Goal: Task Accomplishment & Management: Manage account settings

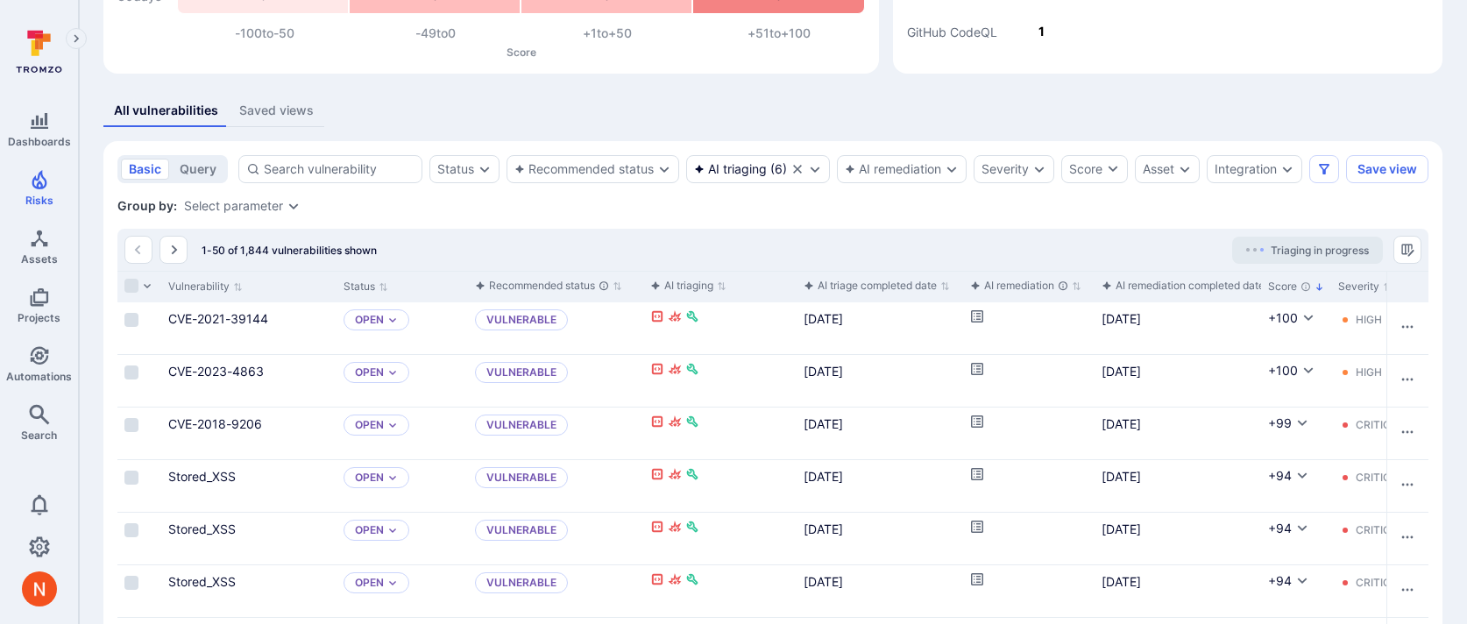
scroll to position [243, 0]
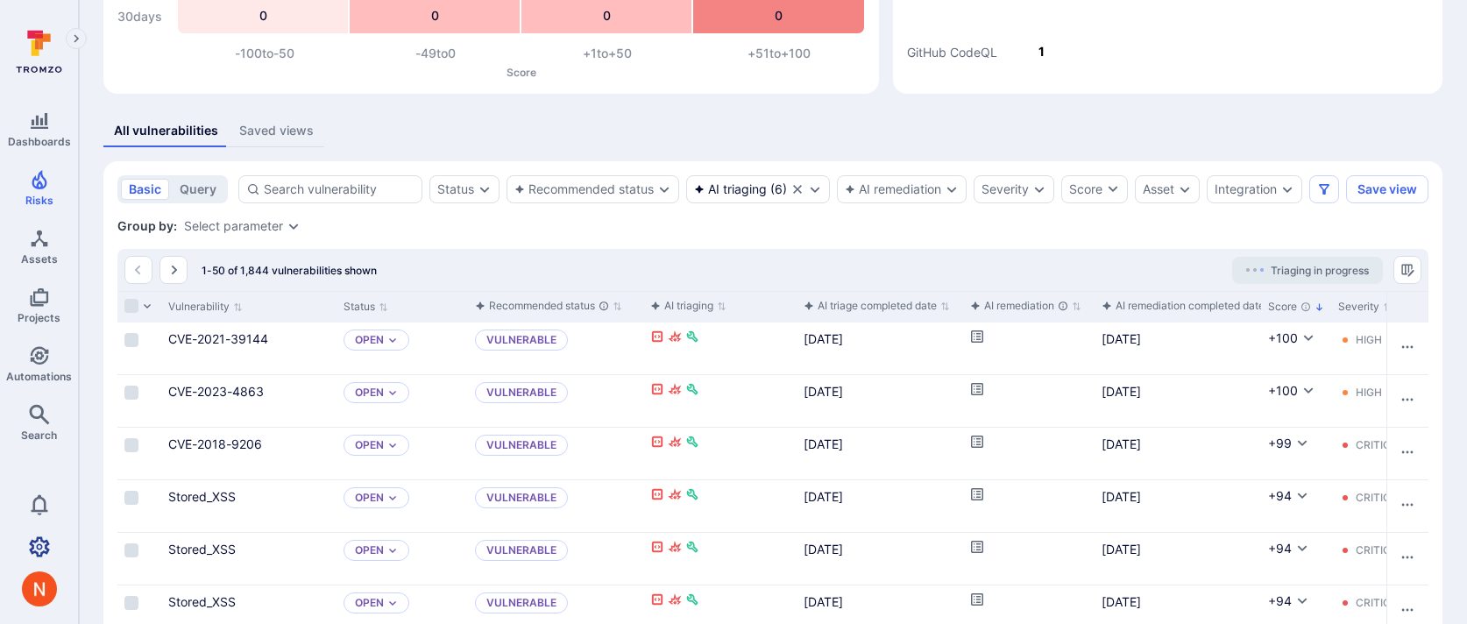
click at [34, 542] on icon "Settings" at bounding box center [39, 546] width 21 height 20
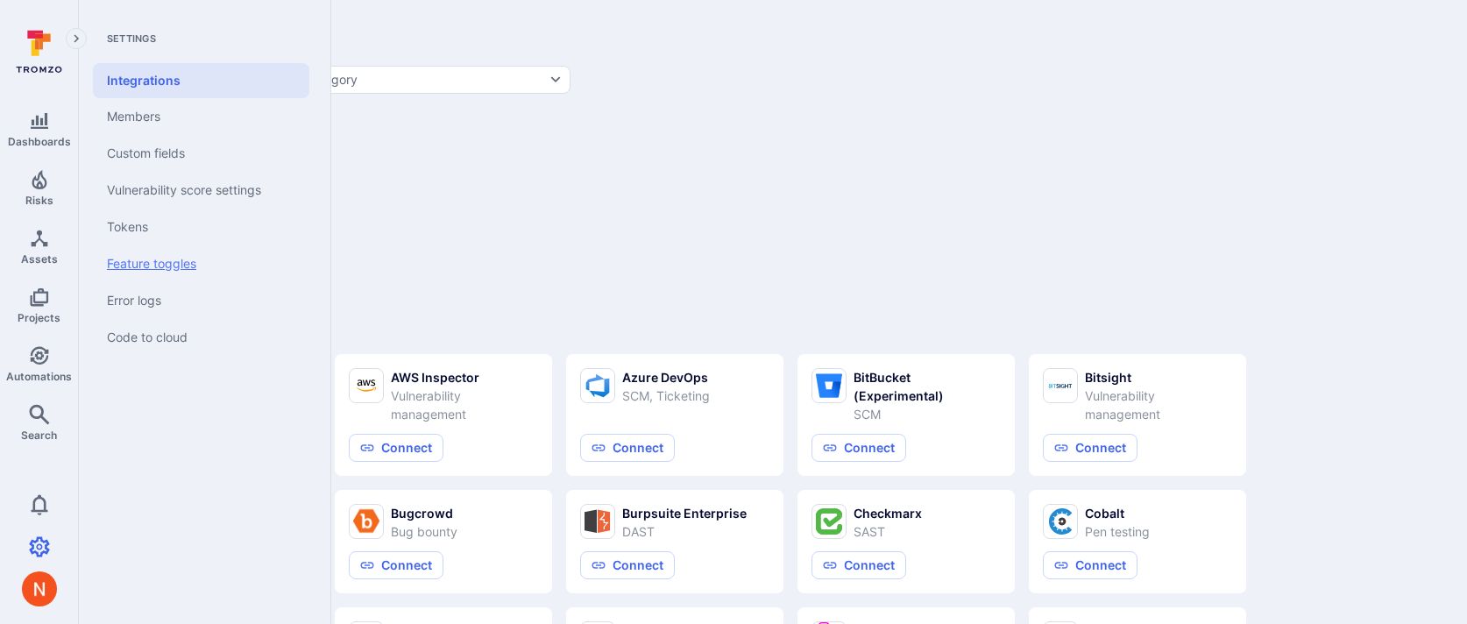
click at [159, 254] on link "Feature toggles" at bounding box center [201, 263] width 216 height 37
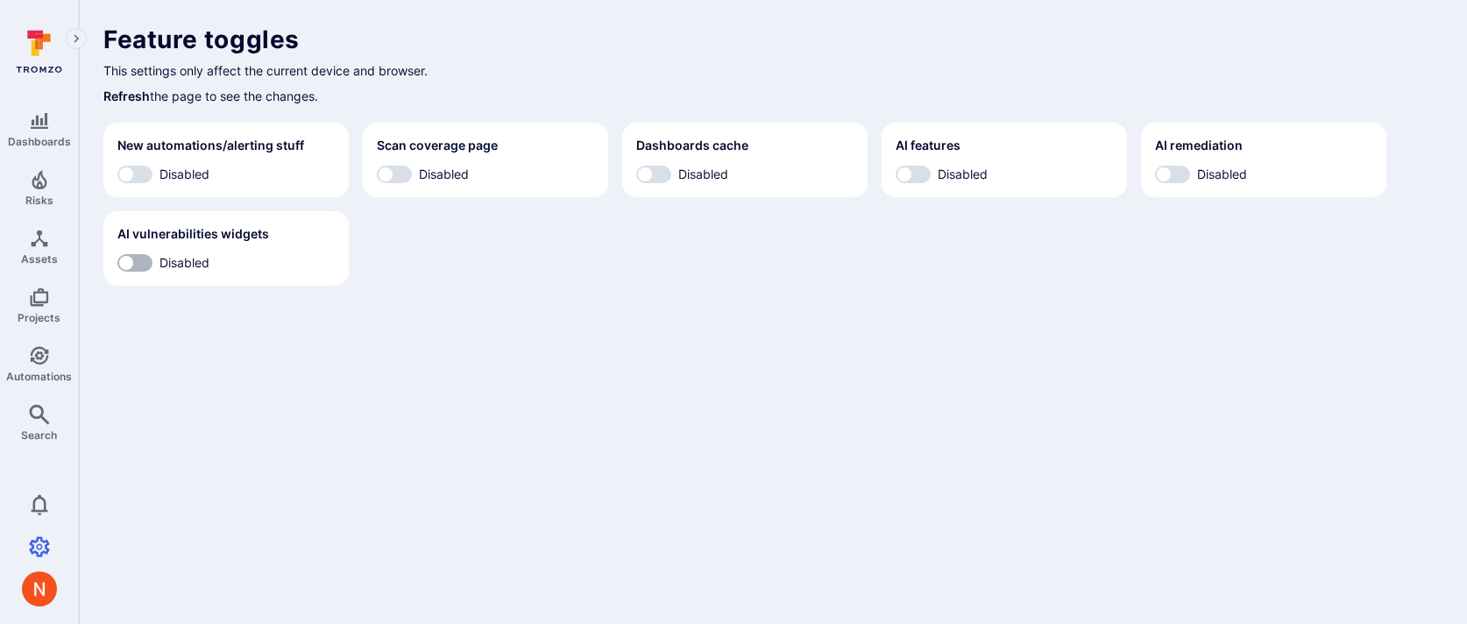
click at [134, 265] on input "Disabled" at bounding box center [126, 263] width 53 height 18
checkbox input "true"
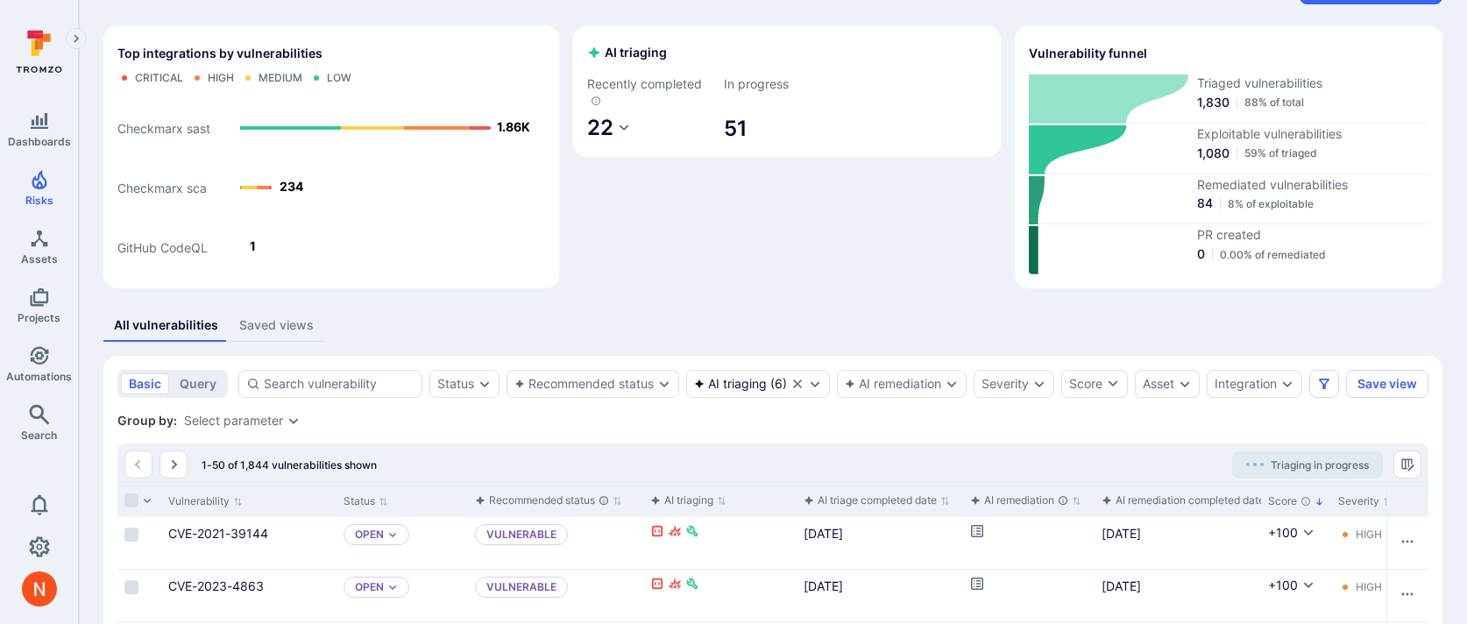
scroll to position [46, 0]
click at [743, 393] on div "AI triaging ( 6 )" at bounding box center [758, 386] width 144 height 28
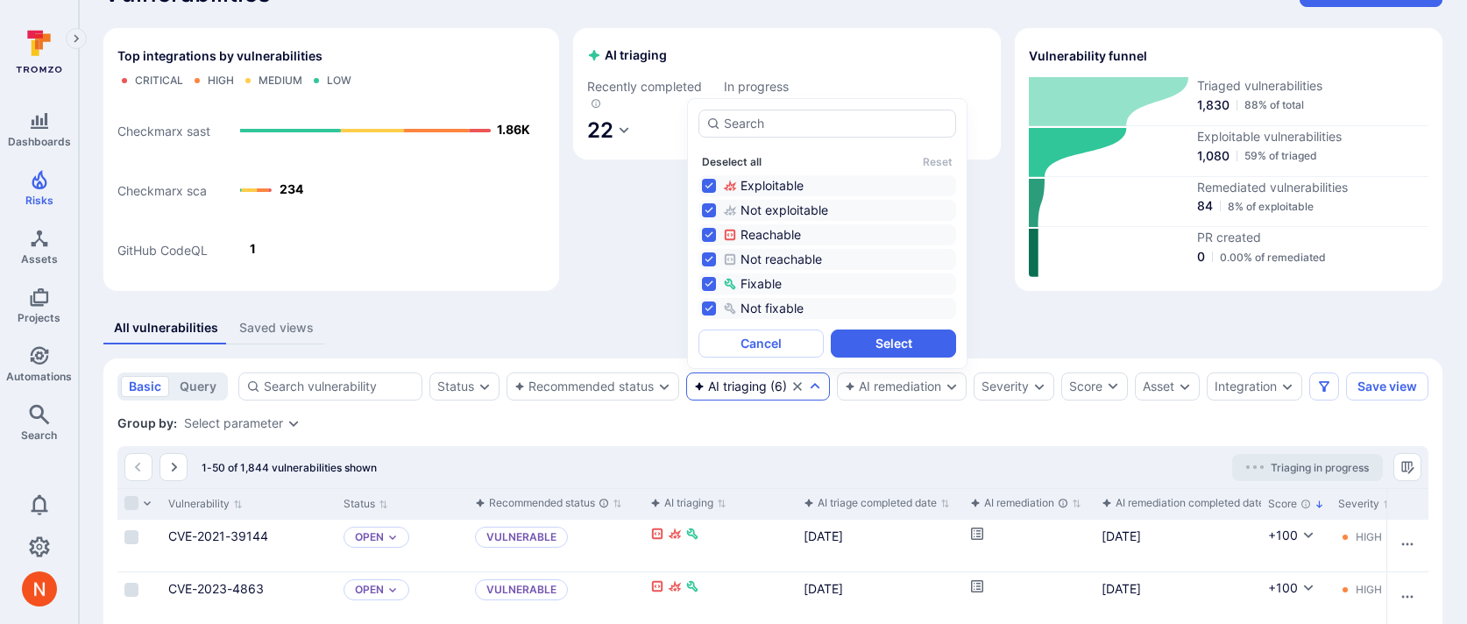
click at [732, 160] on button "Deselect all" at bounding box center [732, 161] width 60 height 13
click at [868, 342] on button "Select" at bounding box center [893, 343] width 125 height 28
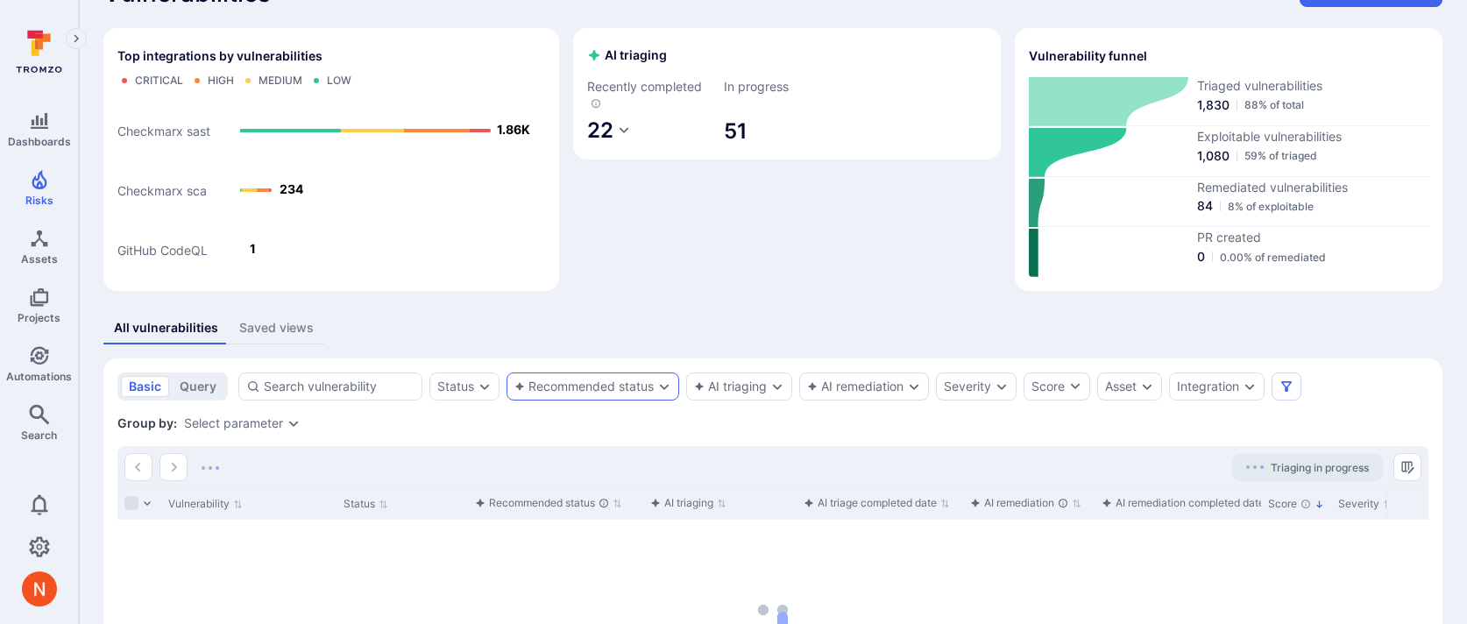
click at [604, 390] on div "Recommended status" at bounding box center [583, 386] width 139 height 14
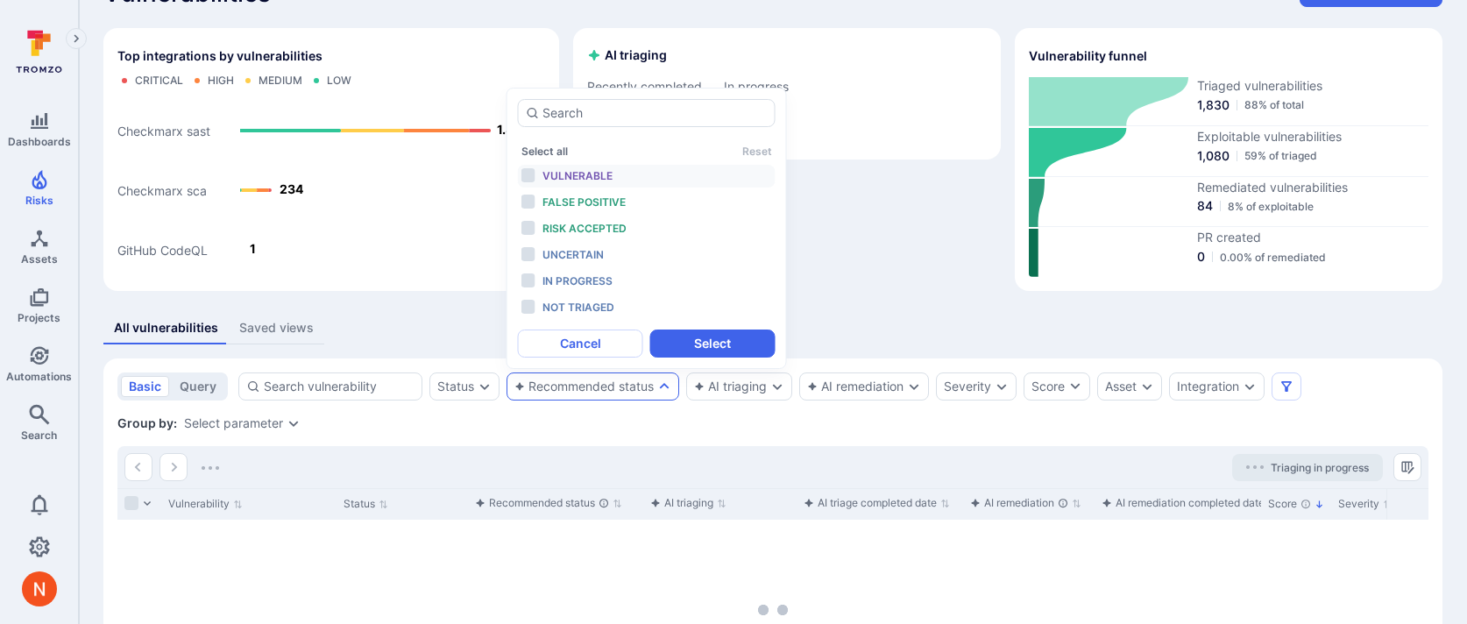
click at [584, 171] on span "Vulnerable" at bounding box center [577, 175] width 70 height 13
click at [583, 199] on span "False positive" at bounding box center [583, 201] width 83 height 13
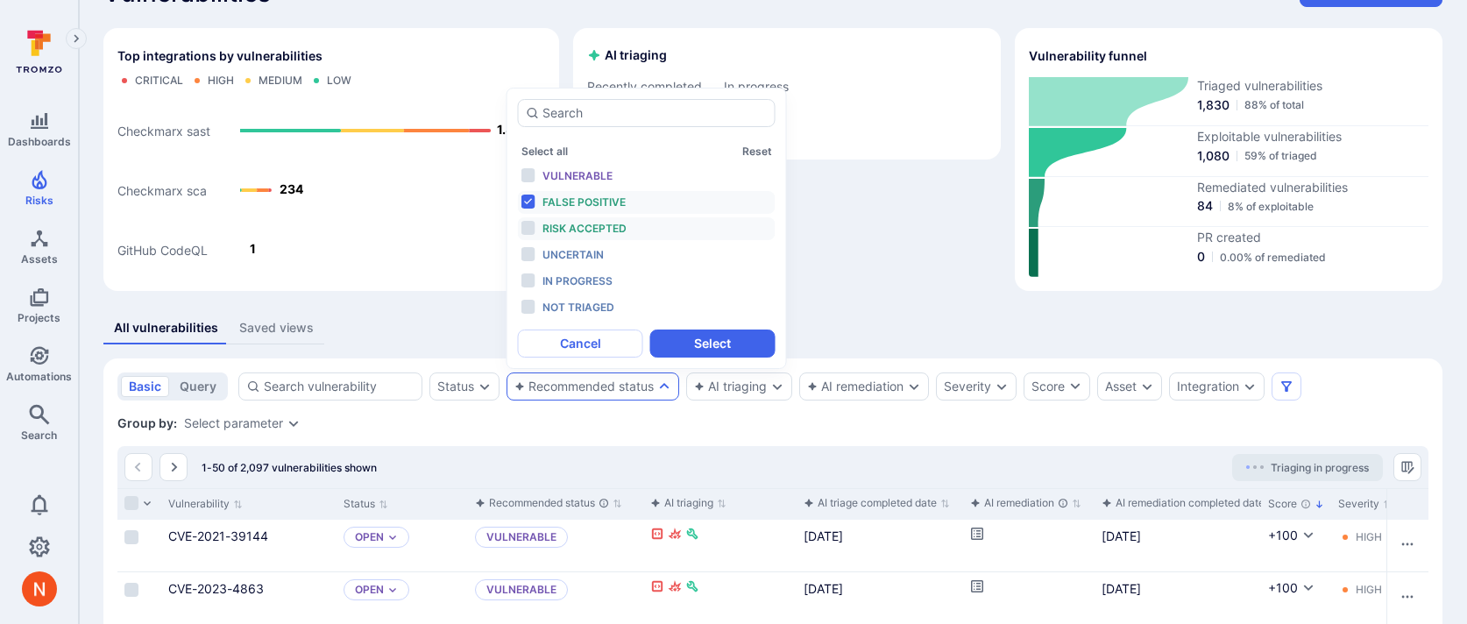
click at [582, 223] on span "Risk accepted" at bounding box center [584, 228] width 84 height 13
click at [603, 162] on div "Select all Reset Vulnerable False positive Risk accepted Uncertain In progress …" at bounding box center [647, 228] width 258 height 181
click at [603, 171] on span "Vulnerable" at bounding box center [577, 175] width 70 height 13
click at [686, 341] on button "Select" at bounding box center [712, 343] width 125 height 28
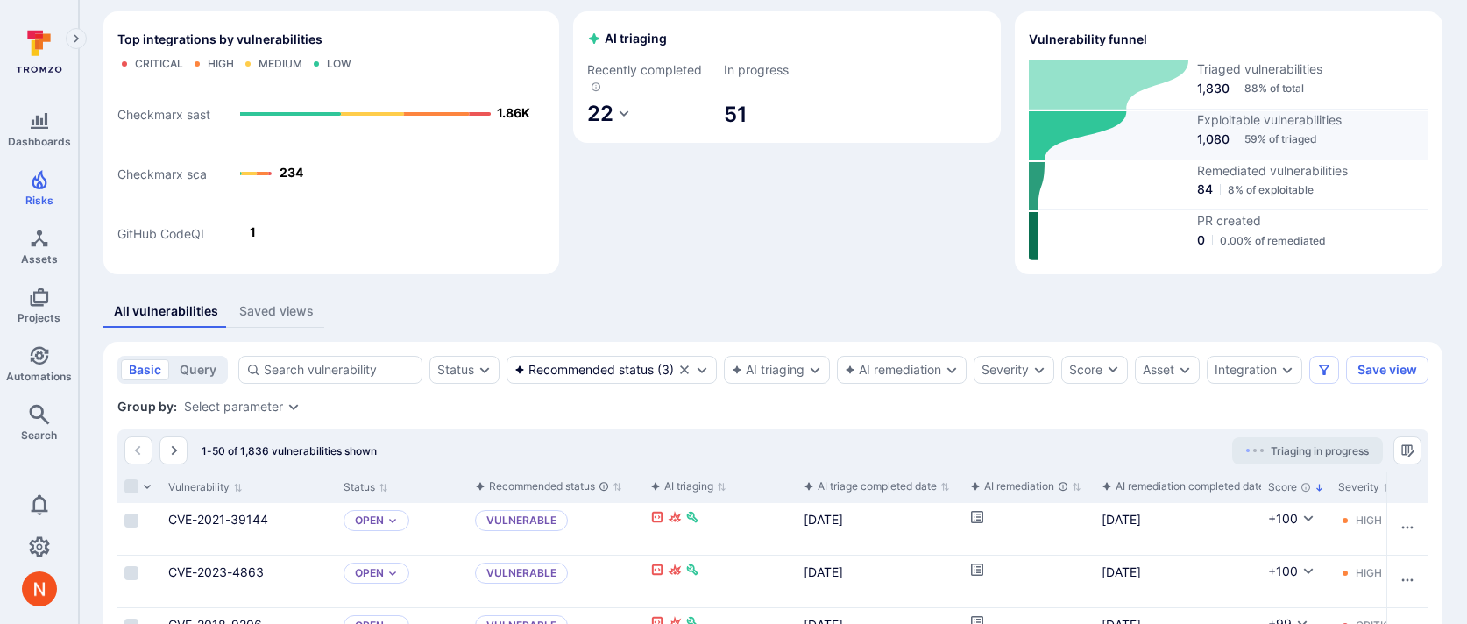
scroll to position [65, 0]
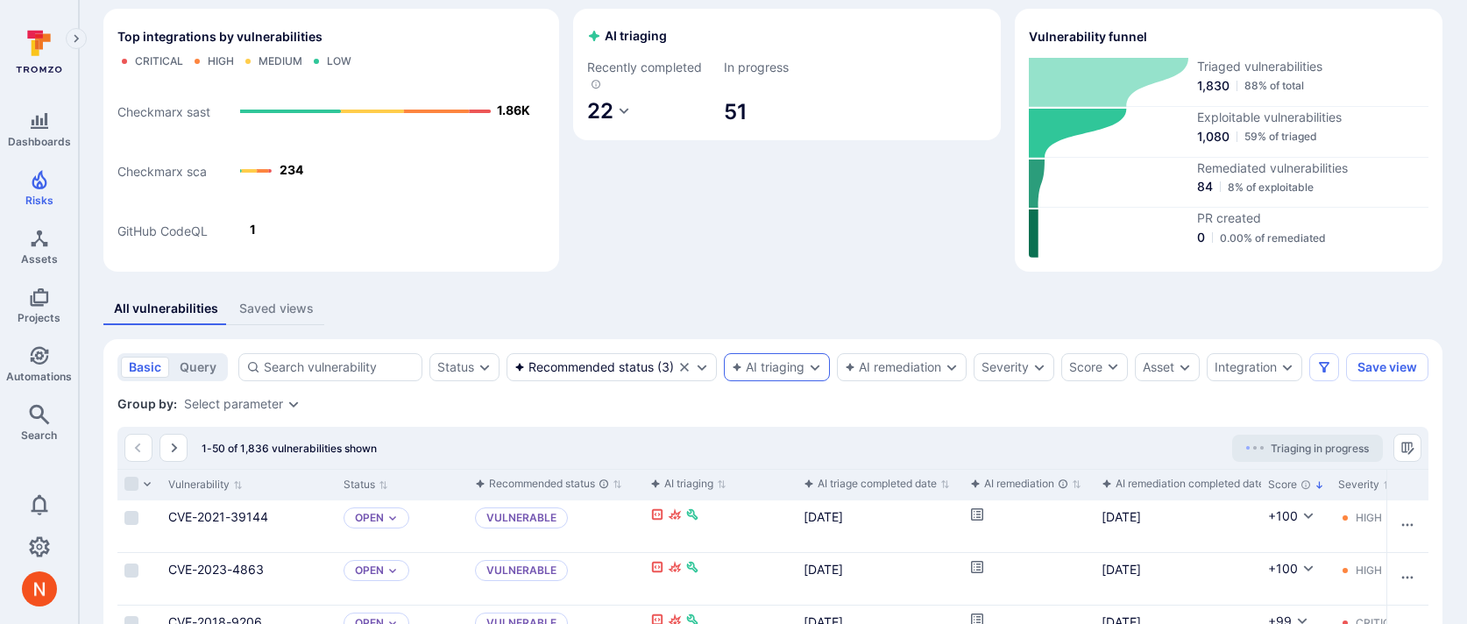
click at [752, 358] on div "AI triaging" at bounding box center [777, 367] width 106 height 28
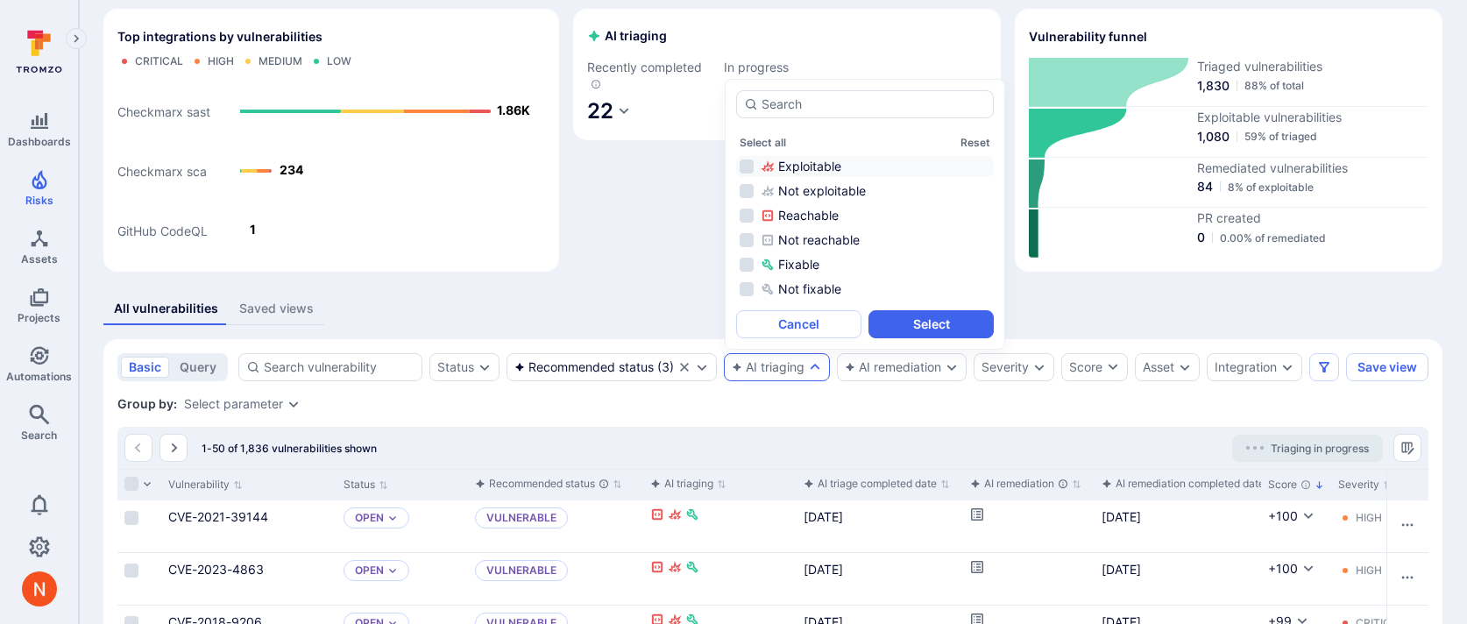
click at [825, 168] on div "Exploitable" at bounding box center [876, 167] width 230 height 18
click at [904, 326] on button "Select" at bounding box center [930, 324] width 125 height 28
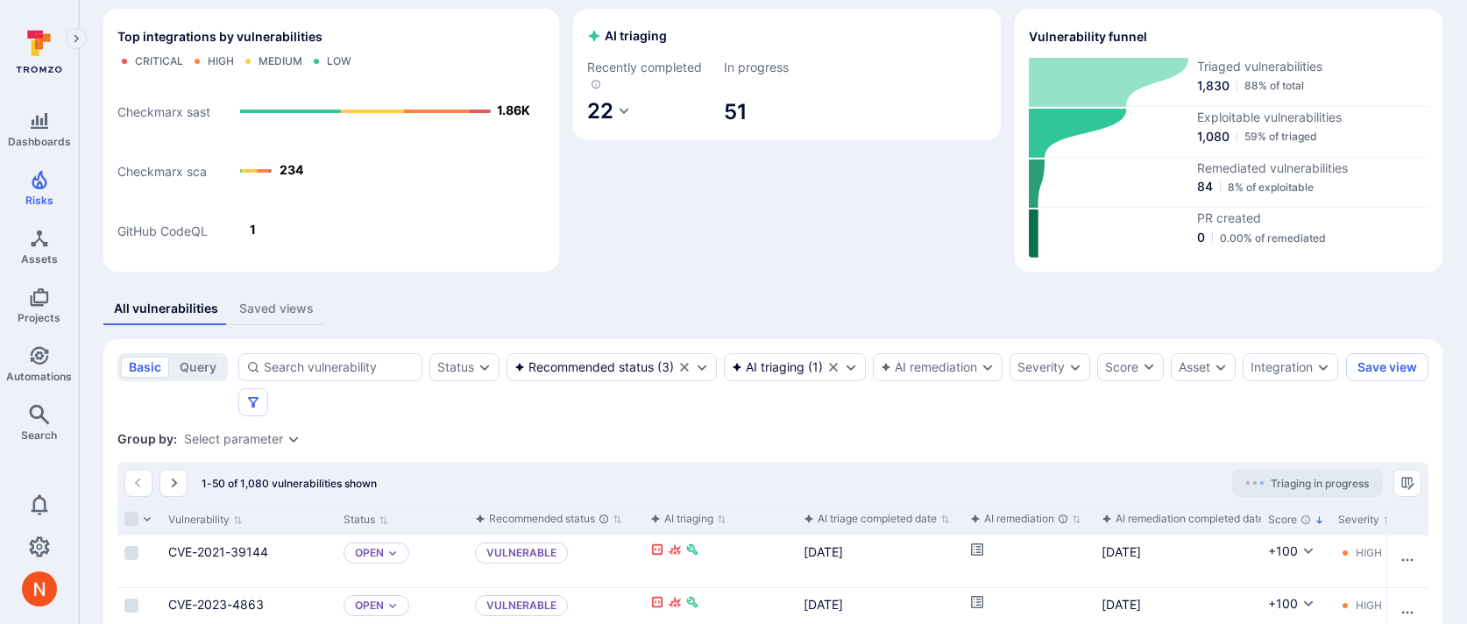
scroll to position [72, 0]
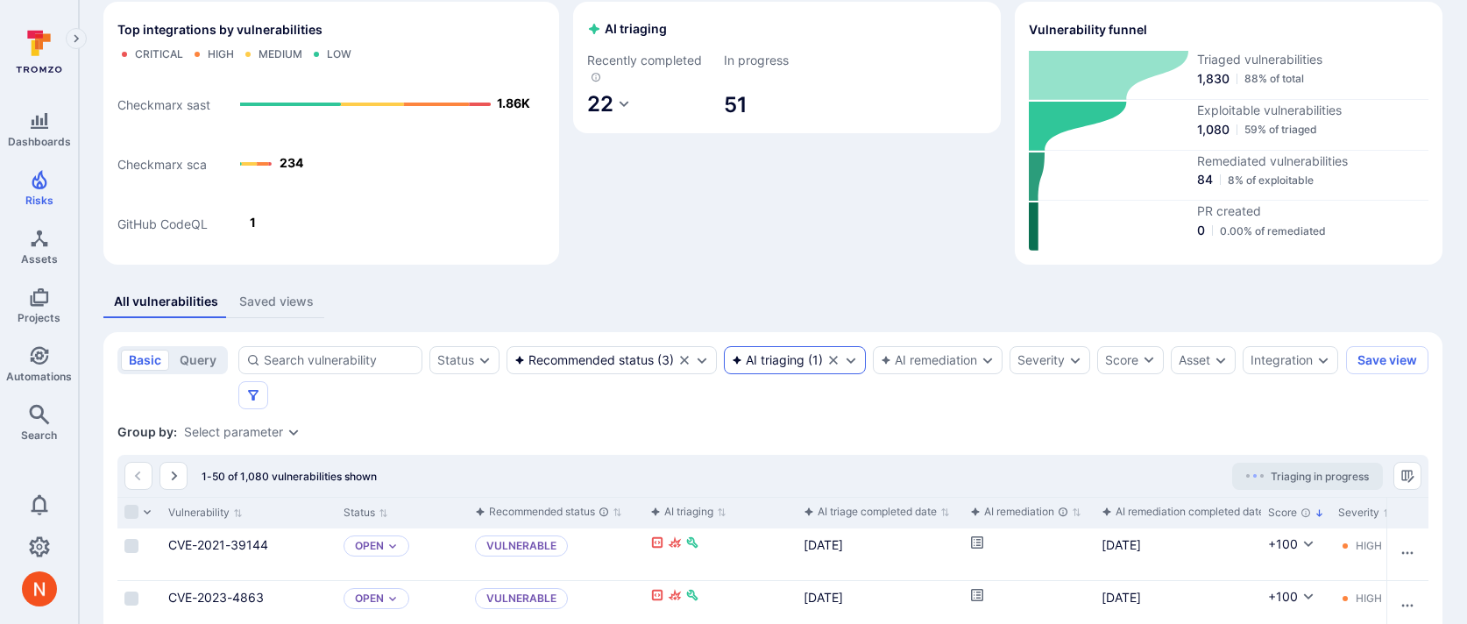
click at [837, 363] on icon "Clear selection" at bounding box center [833, 360] width 9 height 9
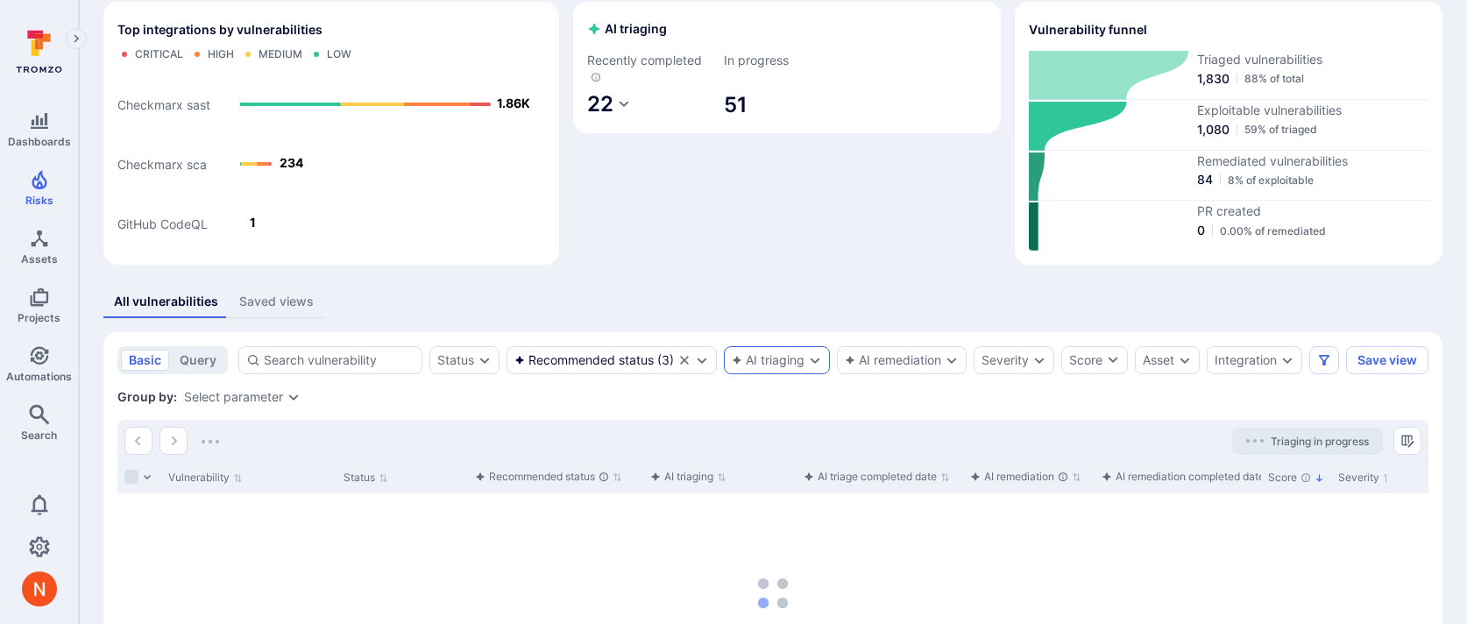
click at [1149, 485] on div "AI remediation completed date" at bounding box center [1183, 477] width 163 height 18
click at [918, 485] on div "AI triage completed date" at bounding box center [870, 477] width 133 height 18
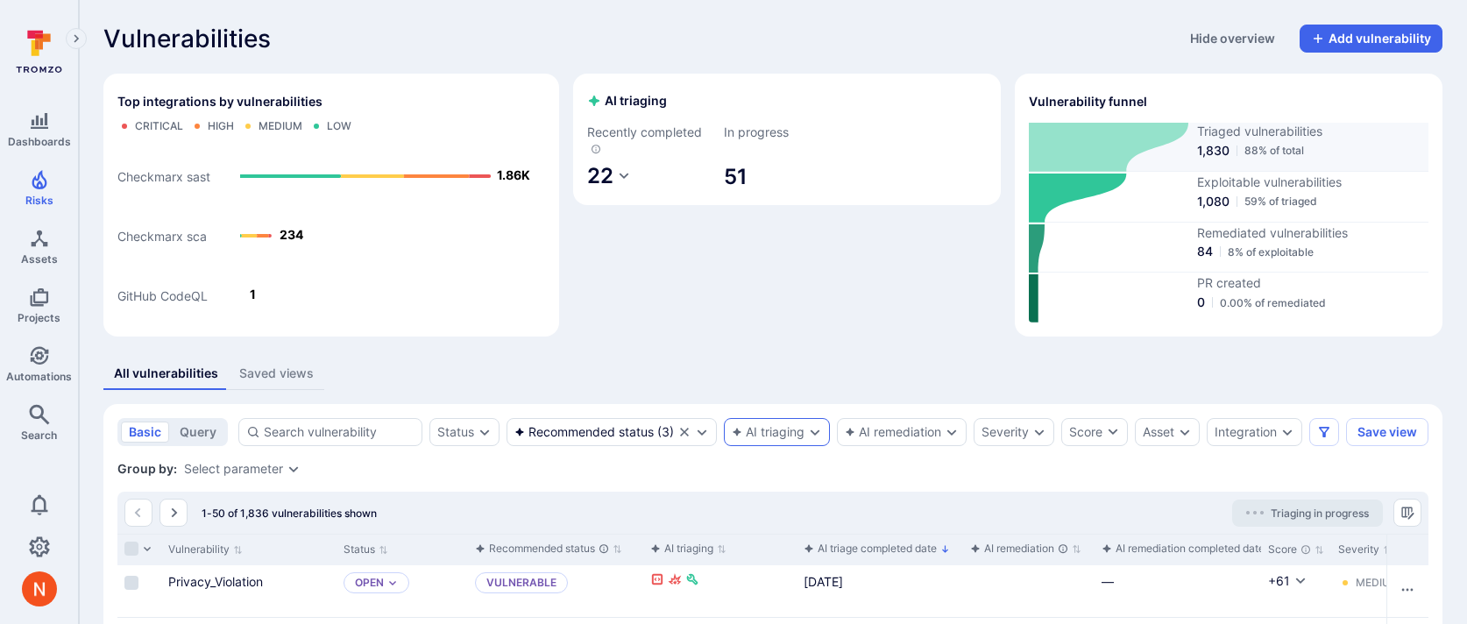
click at [1211, 148] on span "1,830" at bounding box center [1213, 151] width 32 height 18
click at [733, 419] on div "AI triaging ( 6 )" at bounding box center [758, 432] width 144 height 28
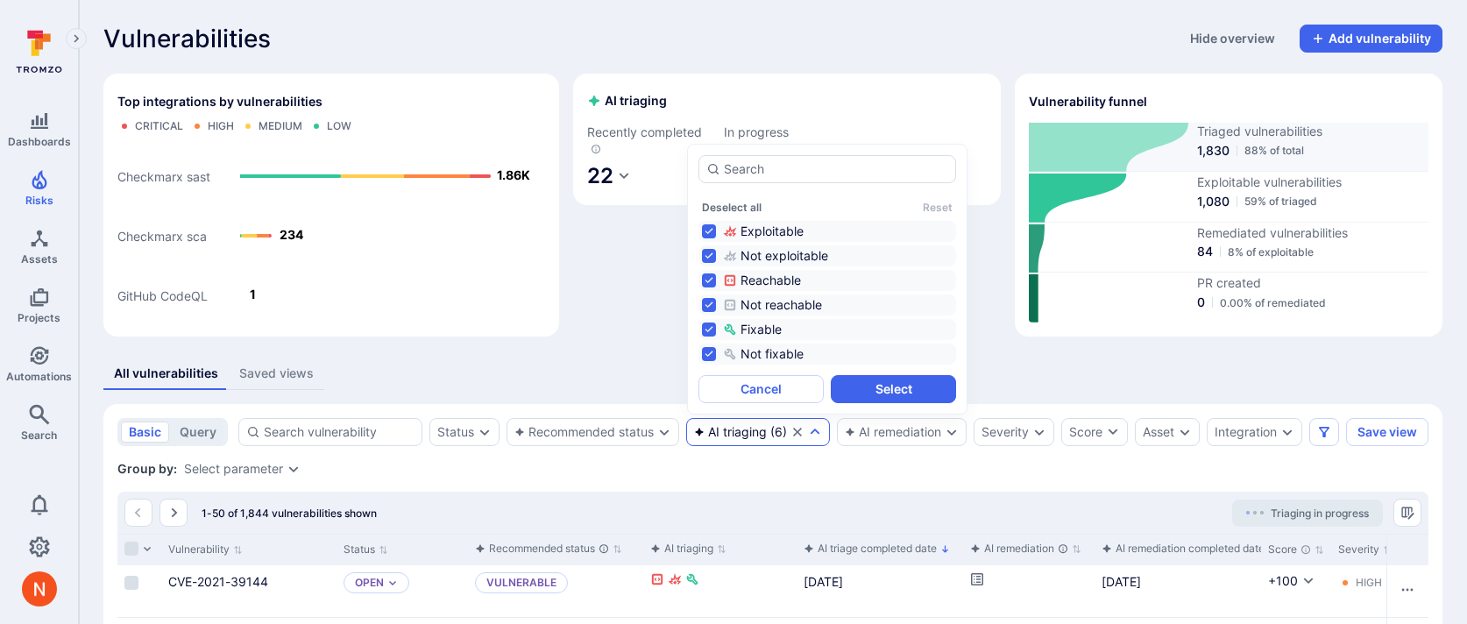
click at [1184, 143] on icon at bounding box center [1108, 147] width 159 height 49
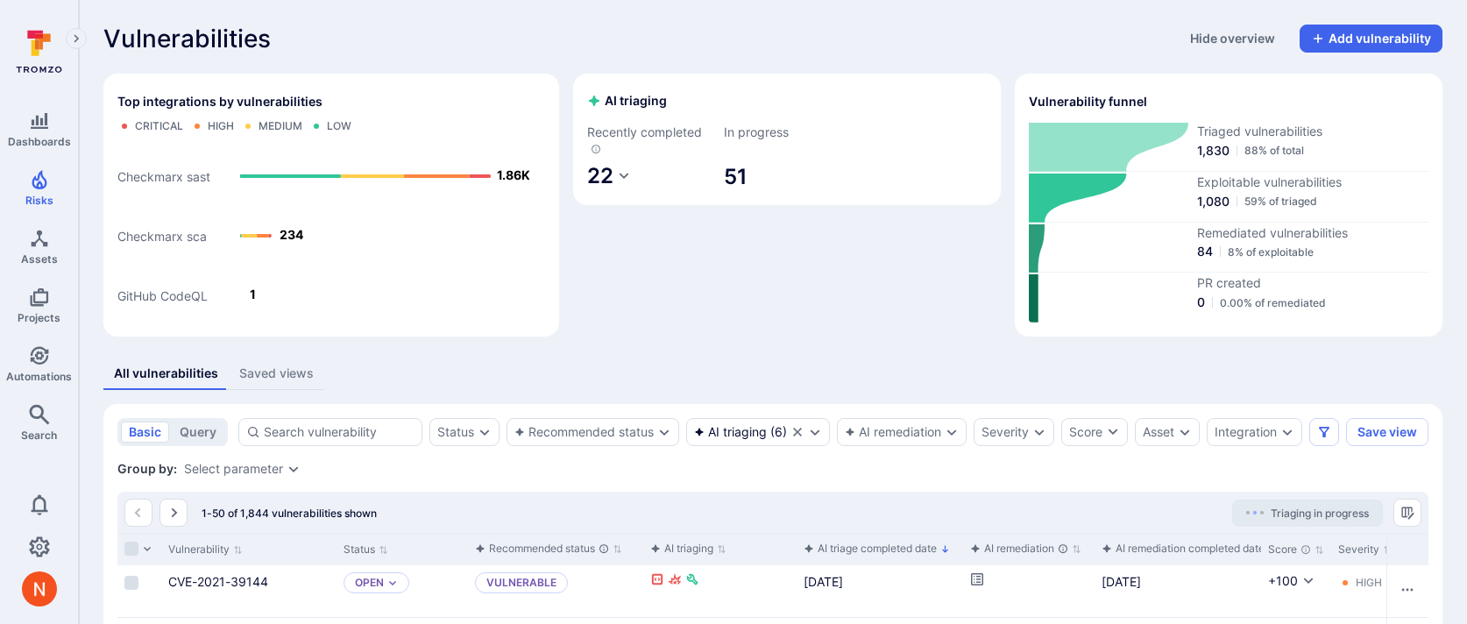
scroll to position [19, 0]
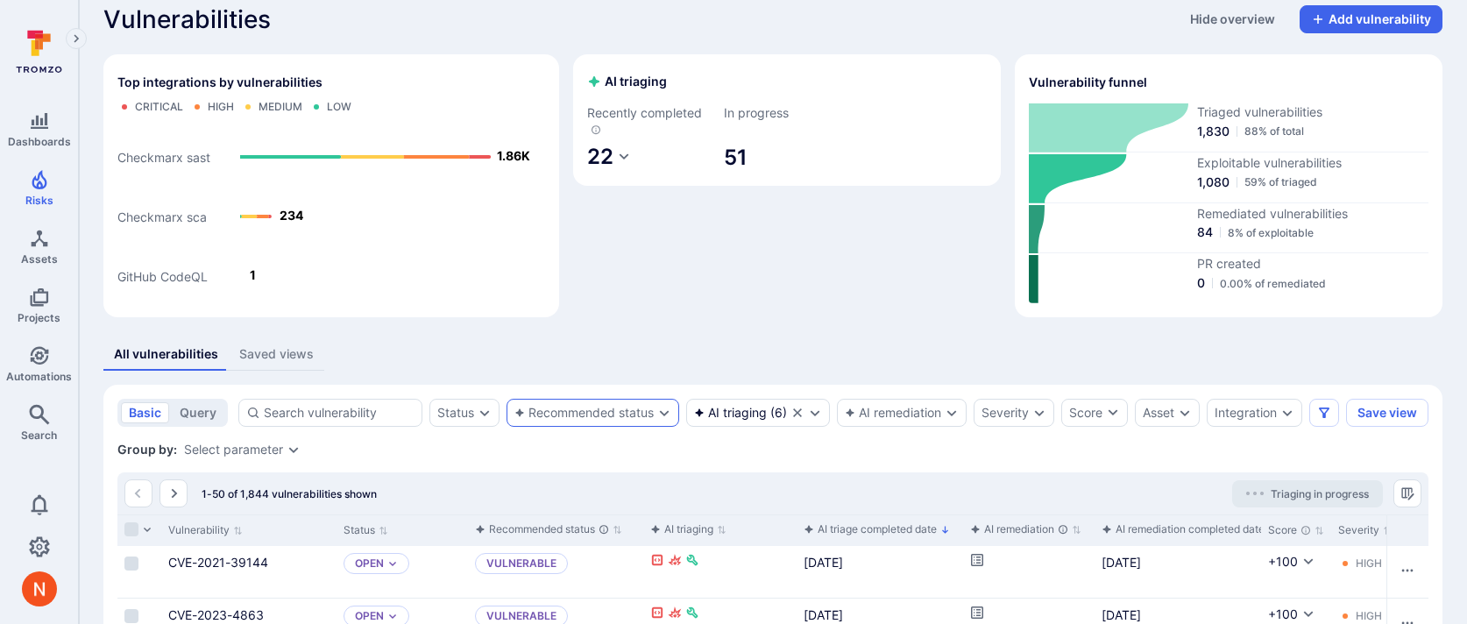
click at [561, 413] on div "Recommended status" at bounding box center [583, 413] width 139 height 14
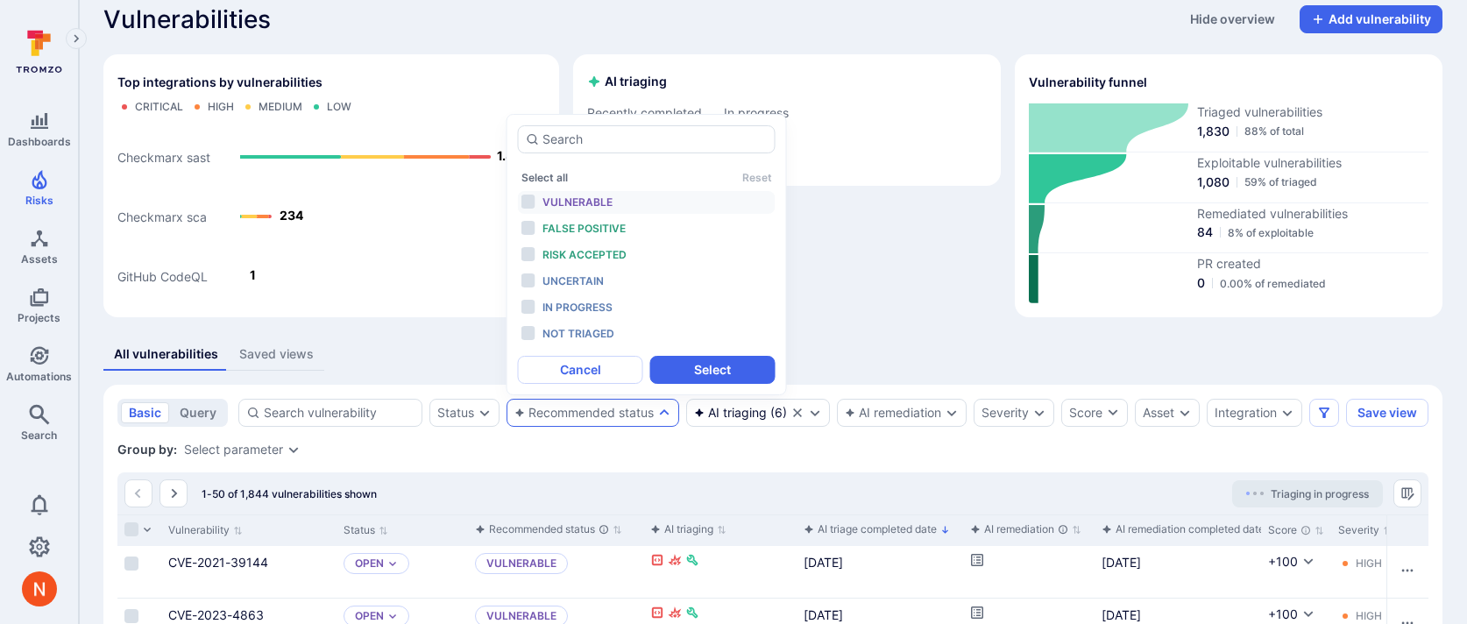
click at [629, 201] on div "Vulnerable" at bounding box center [614, 202] width 145 height 19
click at [614, 227] on span "False positive" at bounding box center [583, 228] width 83 height 13
click at [611, 256] on span "Risk accepted" at bounding box center [584, 254] width 84 height 13
click at [676, 372] on button "Select" at bounding box center [712, 370] width 125 height 28
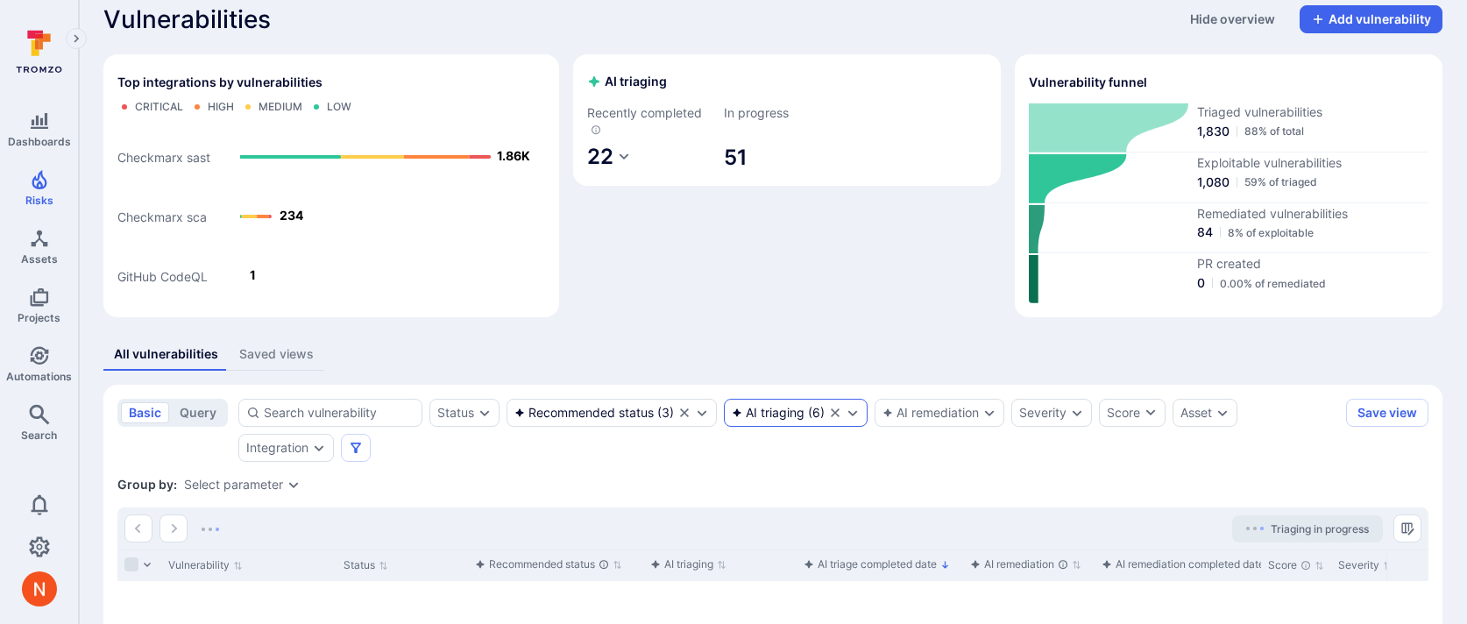
click at [834, 411] on icon "Clear selection" at bounding box center [835, 412] width 9 height 9
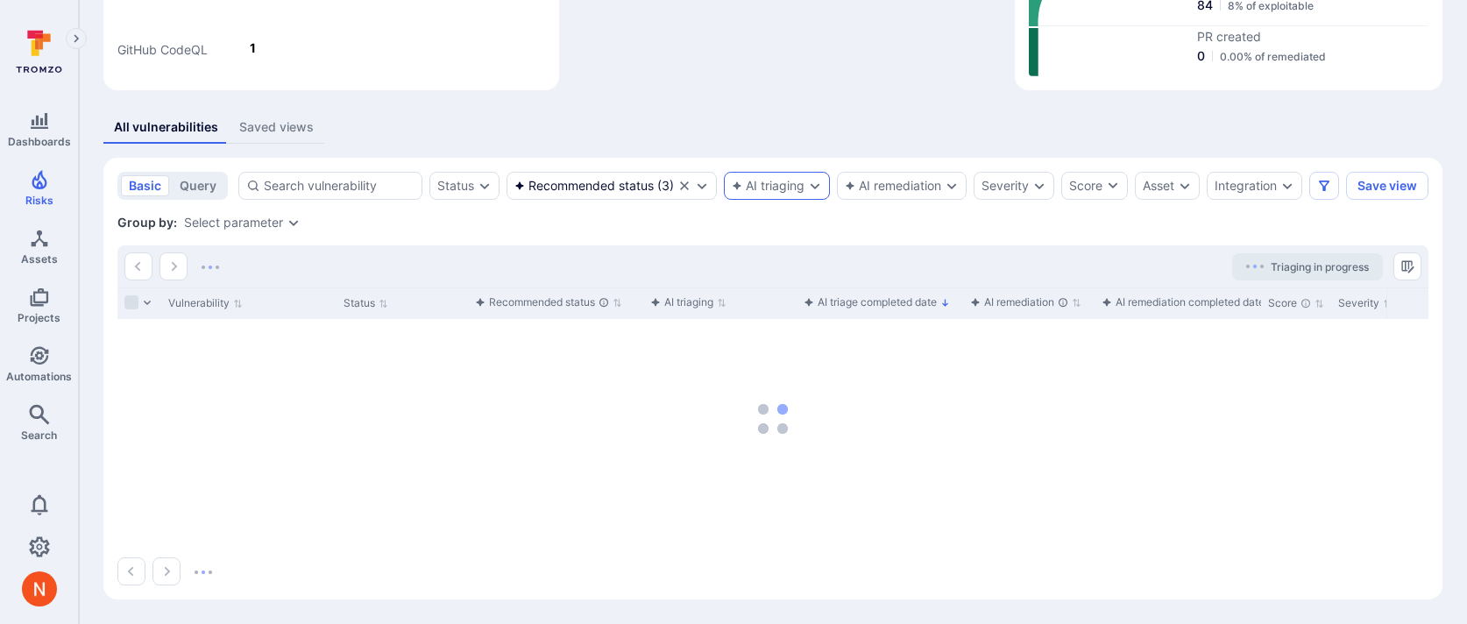
scroll to position [68, 0]
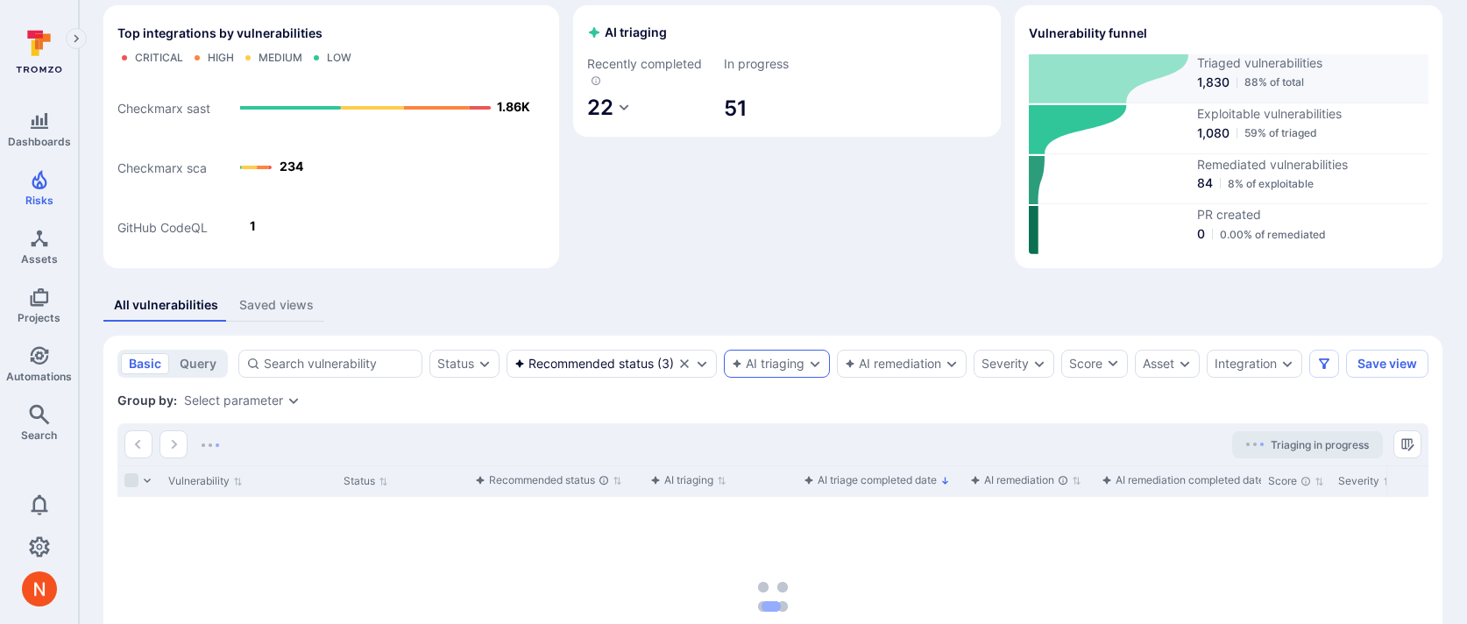
click at [1216, 83] on span "1,830" at bounding box center [1213, 83] width 32 height 18
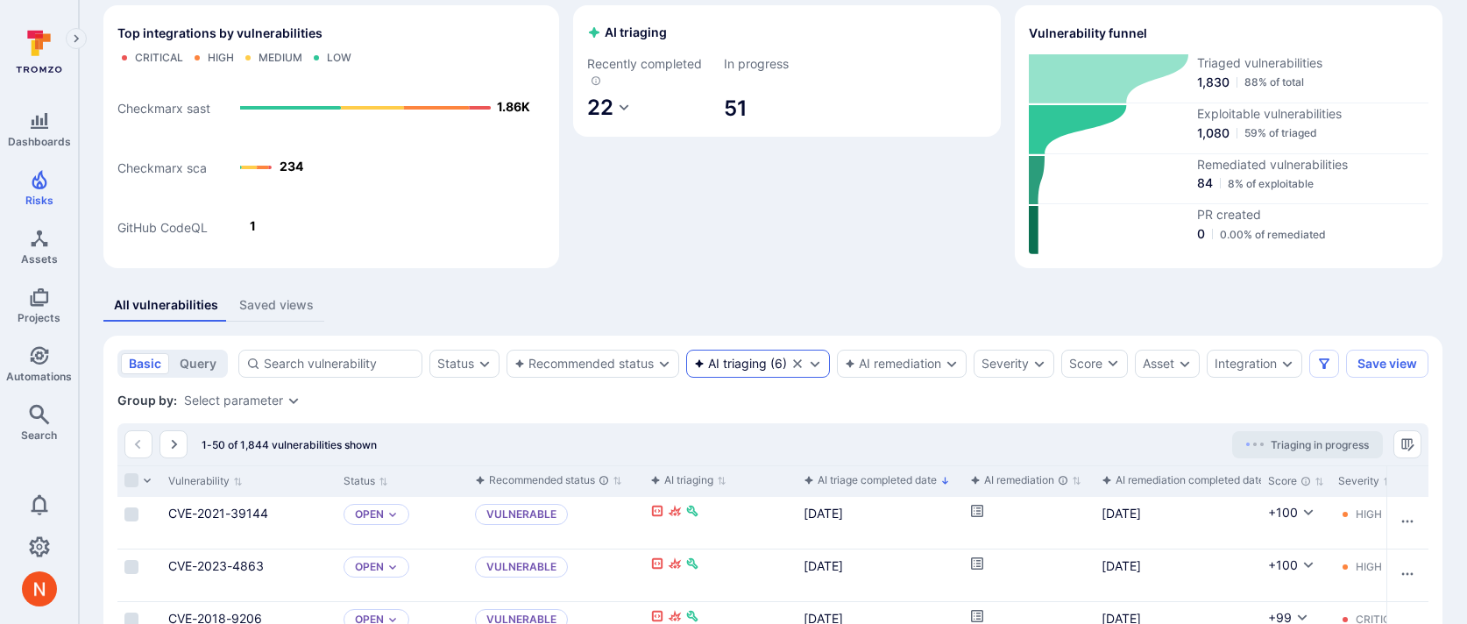
click at [800, 362] on icon "Clear selection" at bounding box center [797, 364] width 14 height 14
click at [614, 361] on div "Recommended status" at bounding box center [583, 364] width 139 height 14
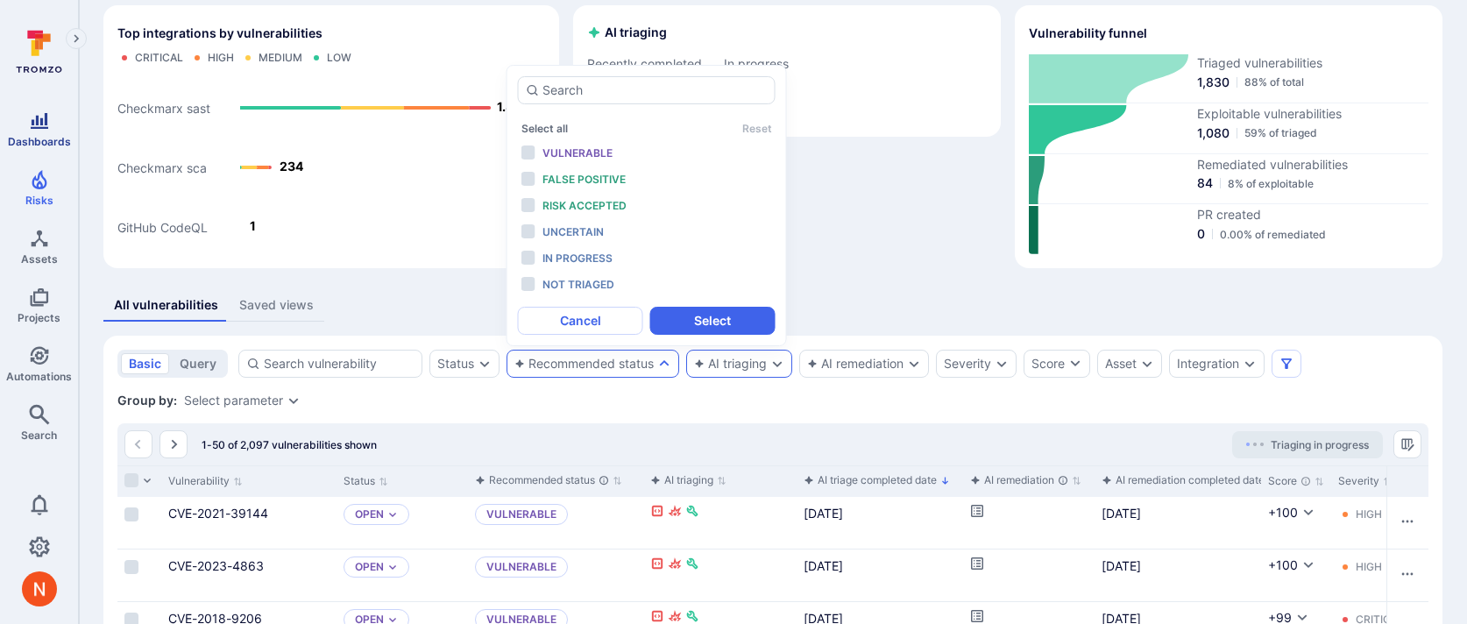
click at [30, 136] on span "Dashboards" at bounding box center [39, 141] width 63 height 13
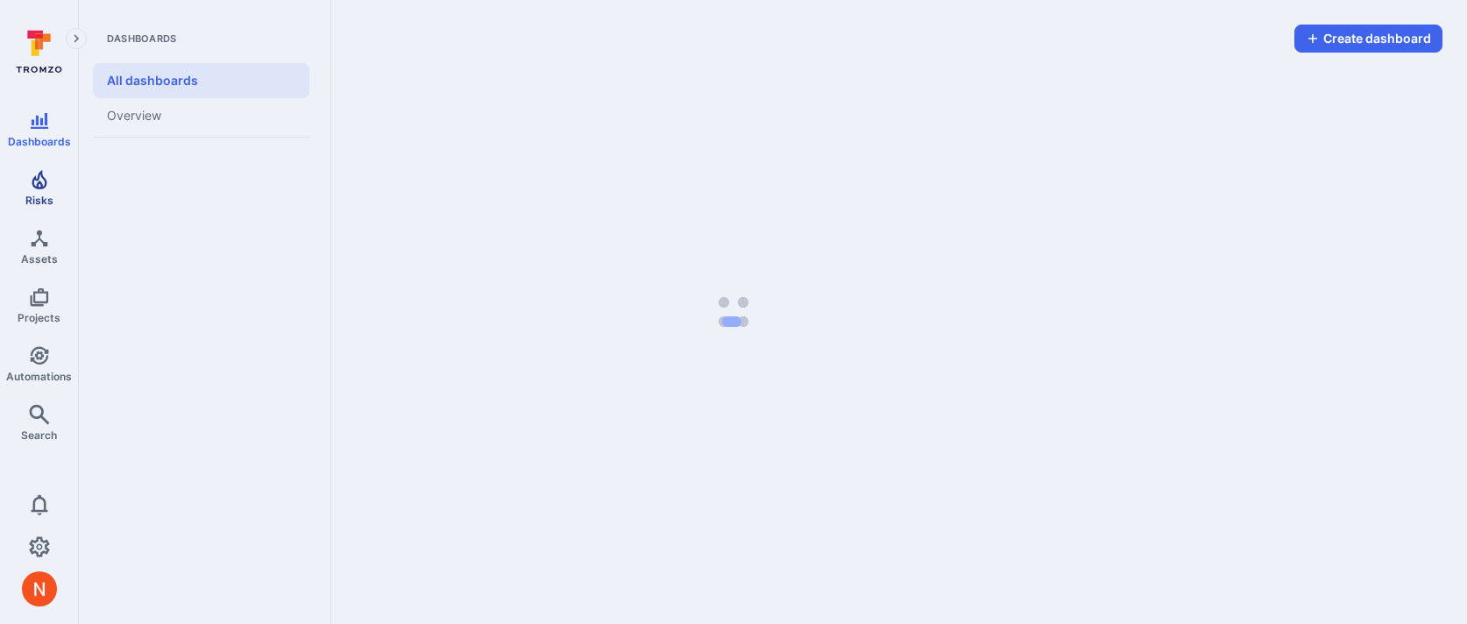
click at [31, 192] on link "Risks" at bounding box center [39, 188] width 78 height 52
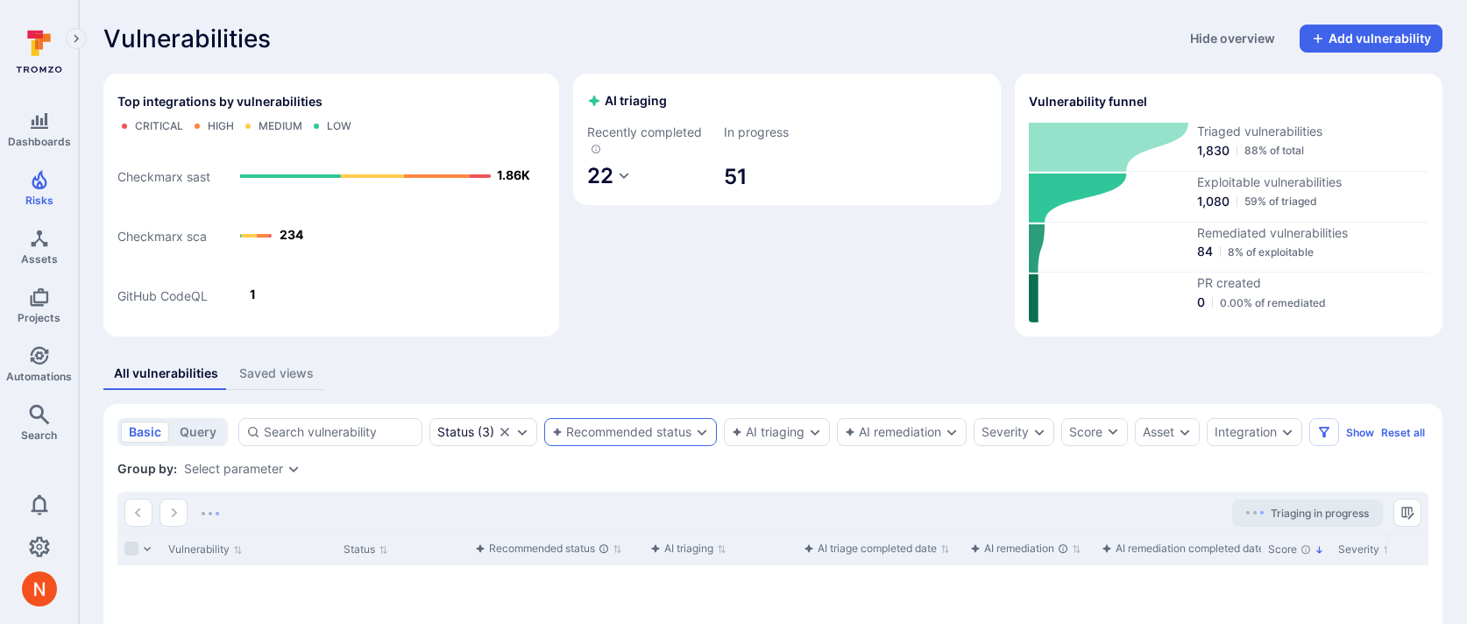
click at [631, 443] on div "Recommended status" at bounding box center [630, 432] width 173 height 28
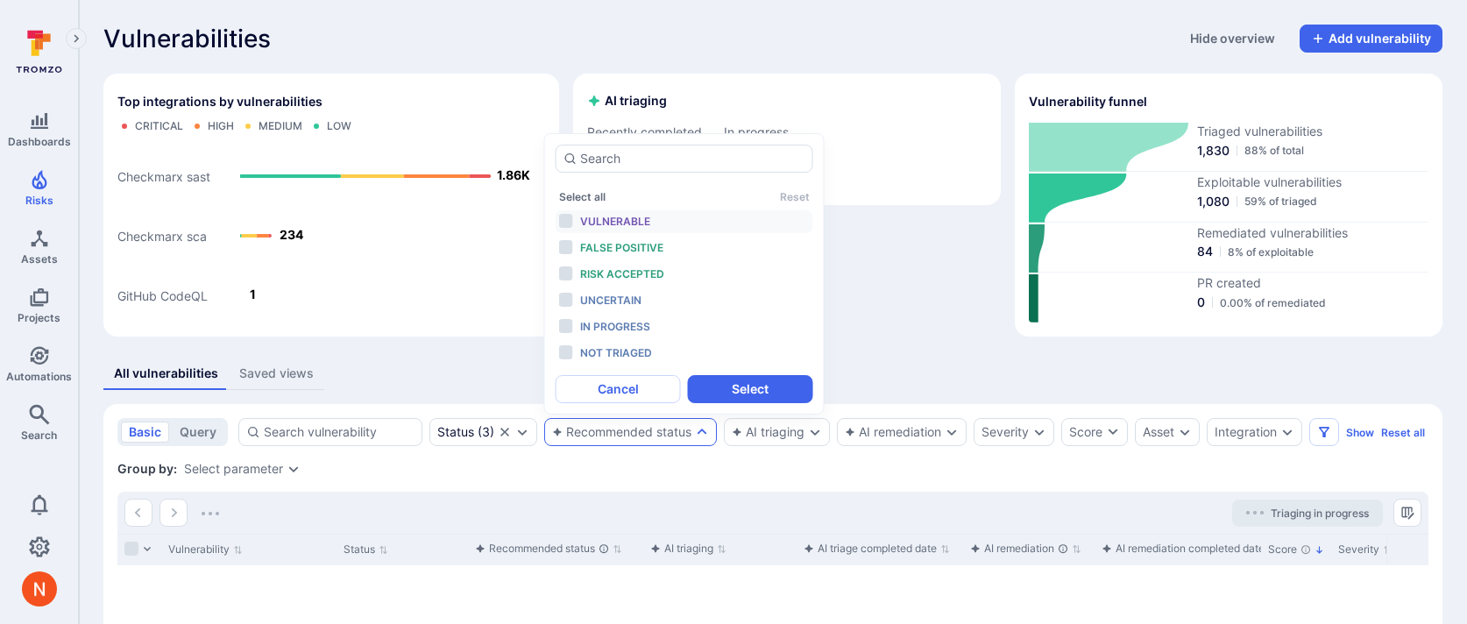
click at [640, 217] on span "Vulnerable" at bounding box center [615, 221] width 70 height 13
click at [634, 242] on span "False positive" at bounding box center [621, 247] width 83 height 13
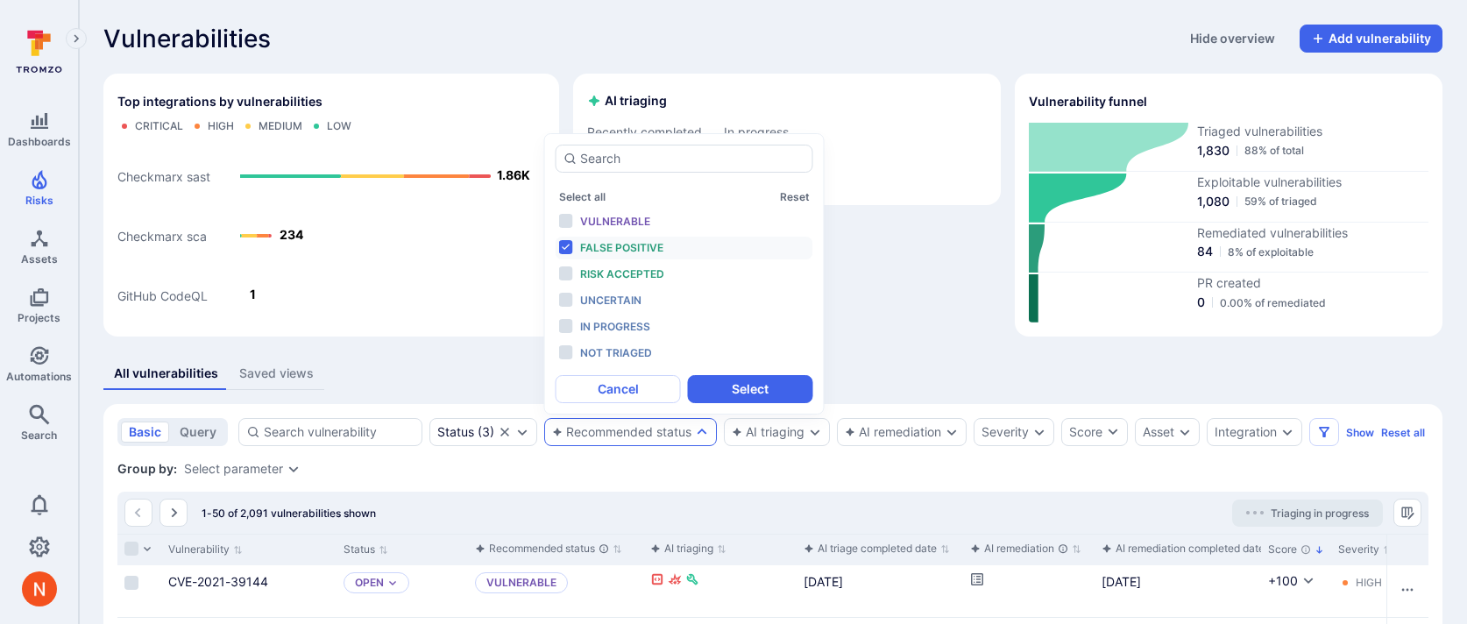
click at [634, 208] on div "Select all Reset Vulnerable False positive Risk accepted Uncertain In progress …" at bounding box center [685, 273] width 258 height 181
click at [634, 212] on div "Vulnerable" at bounding box center [652, 221] width 145 height 19
click at [637, 271] on span "Risk accepted" at bounding box center [622, 273] width 84 height 13
click at [706, 382] on button "Select" at bounding box center [750, 389] width 125 height 28
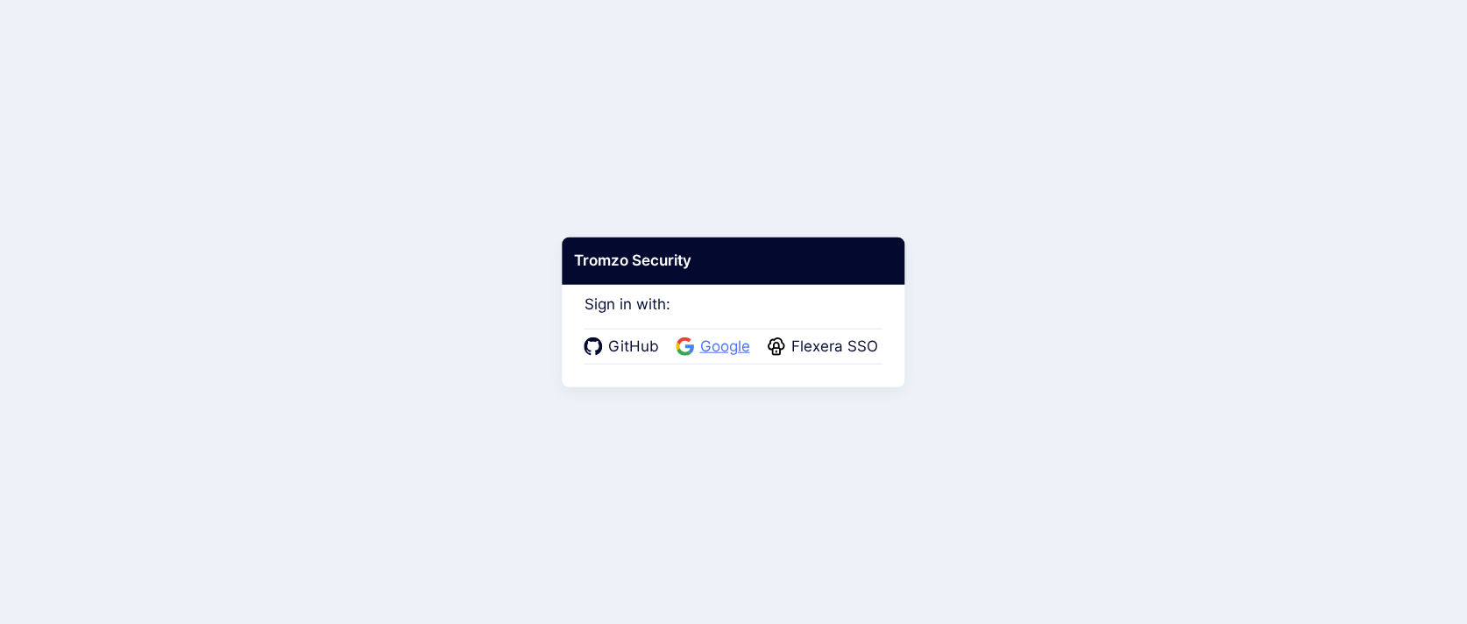
click at [722, 350] on span "Google" at bounding box center [725, 347] width 60 height 23
